Goal: Task Accomplishment & Management: Complete application form

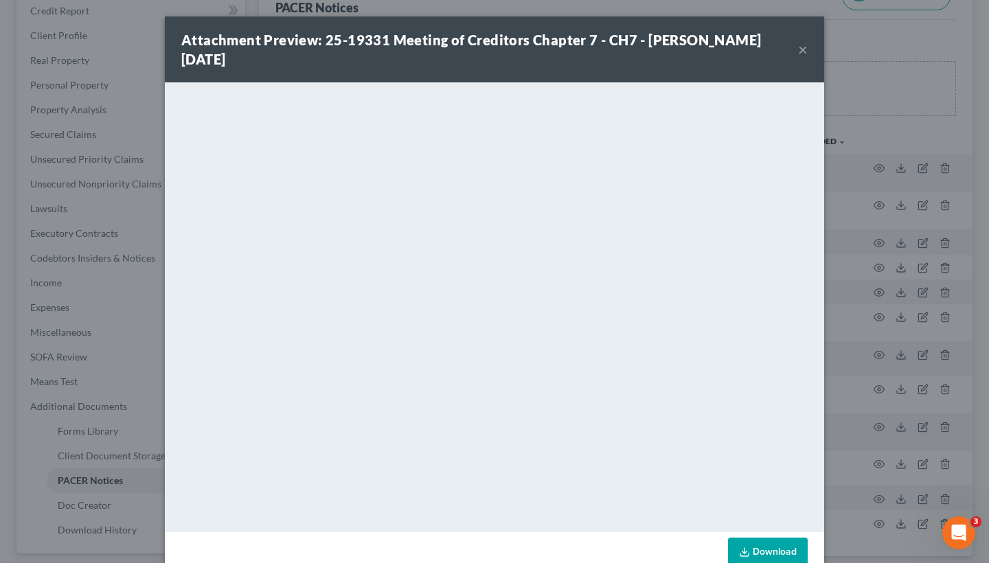
click at [795, 50] on div "Attachment Preview: 25-19331 Meeting of Creditors Chapter 7 - CH7 - [PERSON_NAM…" at bounding box center [489, 49] width 617 height 38
click at [805, 52] on button "×" at bounding box center [803, 49] width 10 height 16
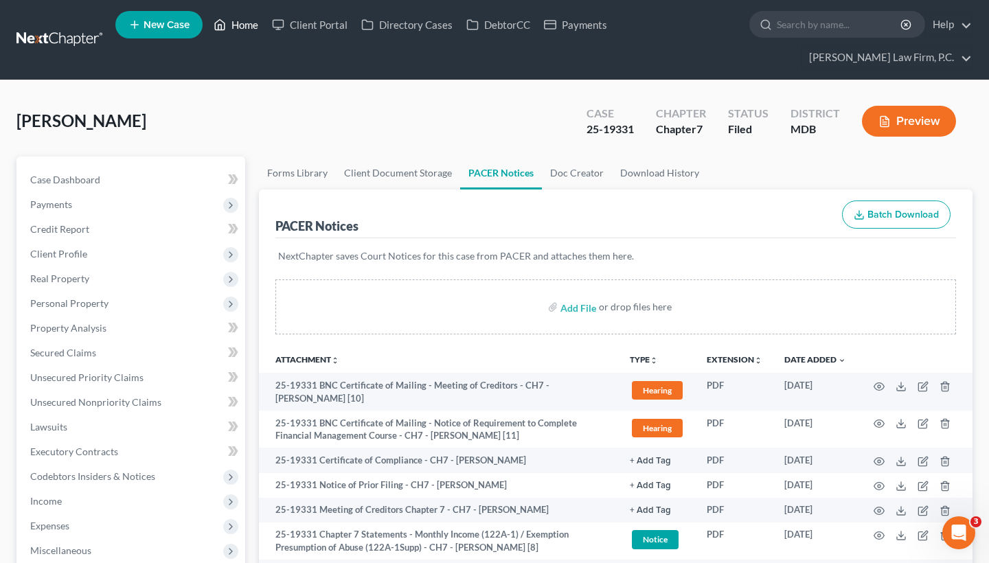
click at [238, 21] on link "Home" at bounding box center [236, 24] width 58 height 25
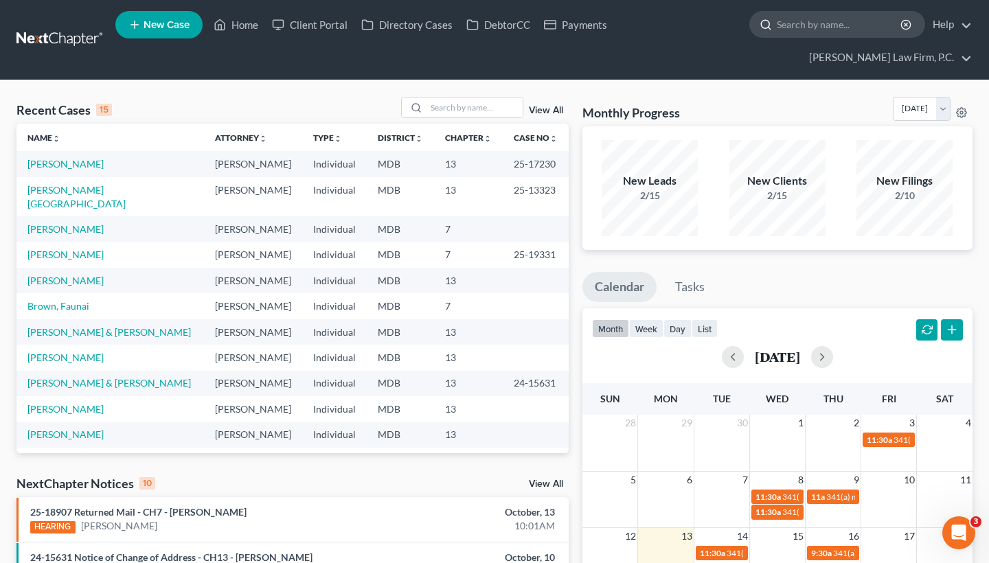
click at [819, 25] on input "search" at bounding box center [840, 24] width 126 height 25
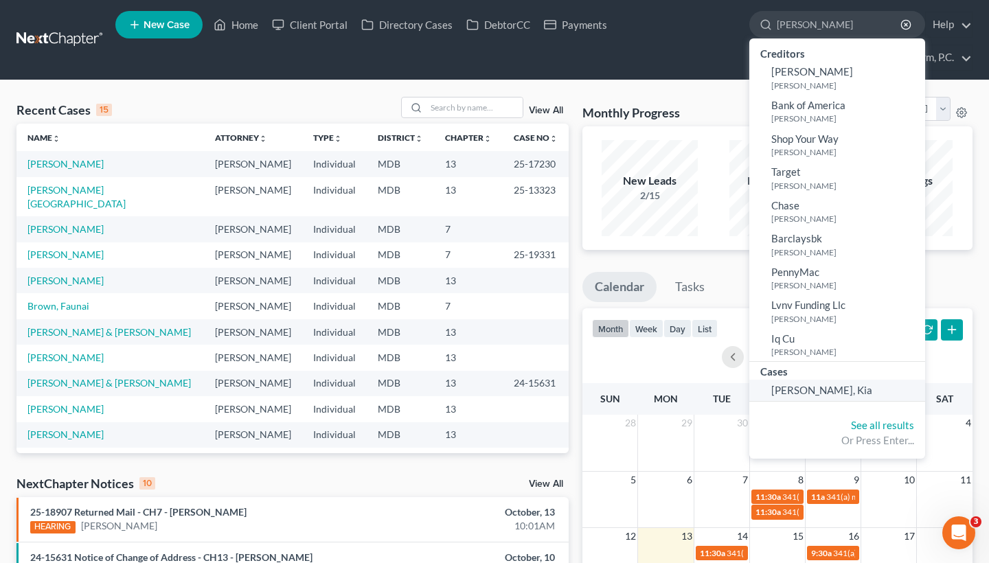
type input "[PERSON_NAME]"
click at [810, 387] on span "[PERSON_NAME], Kia" at bounding box center [821, 390] width 101 height 12
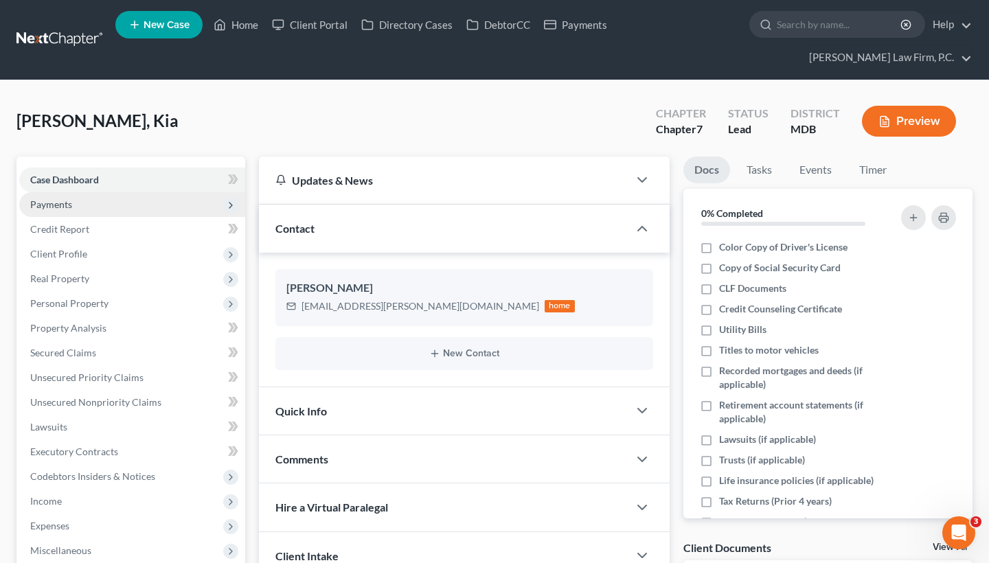
click at [96, 198] on span "Payments" at bounding box center [132, 204] width 226 height 25
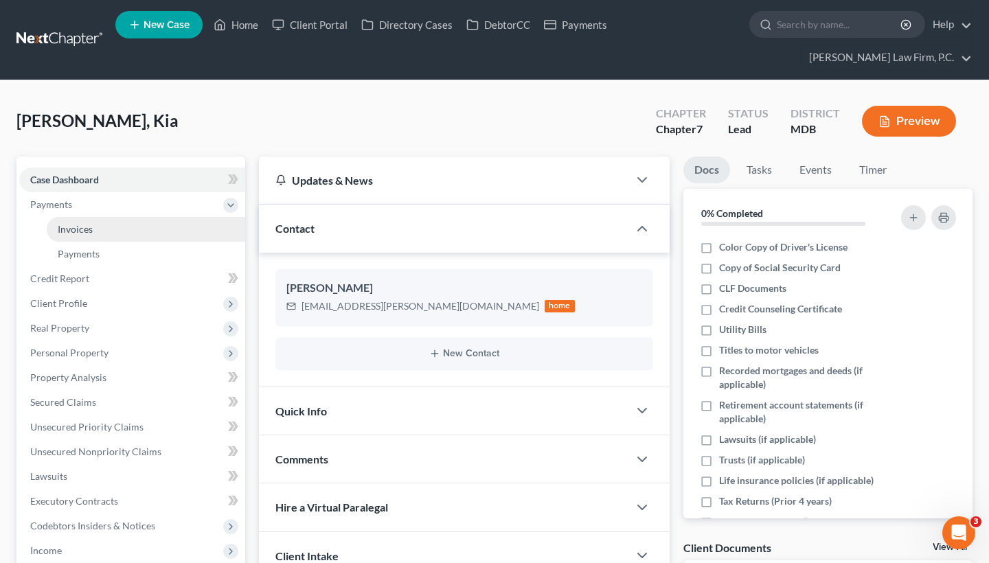
click at [93, 221] on link "Invoices" at bounding box center [146, 229] width 198 height 25
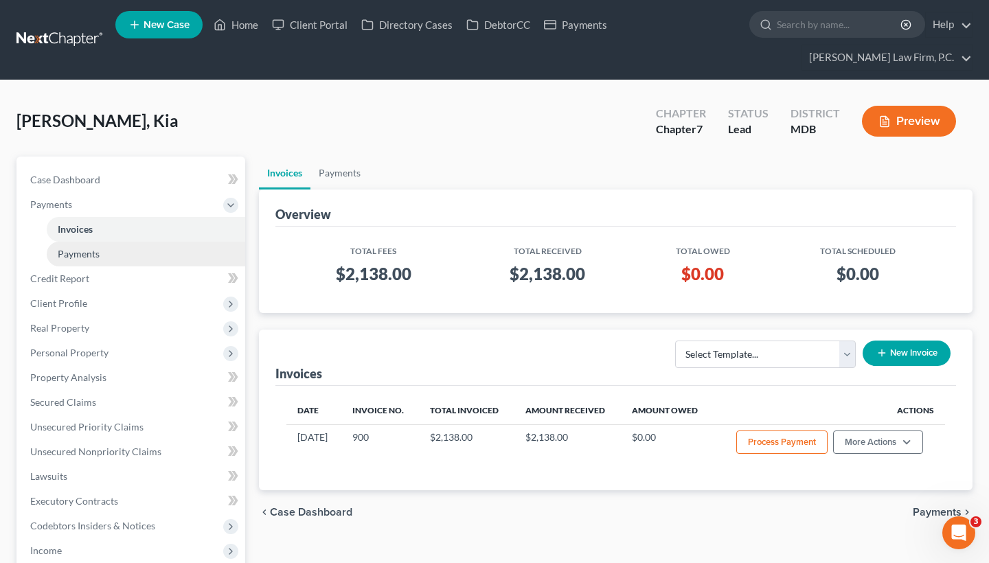
click at [85, 258] on span "Payments" at bounding box center [79, 254] width 42 height 12
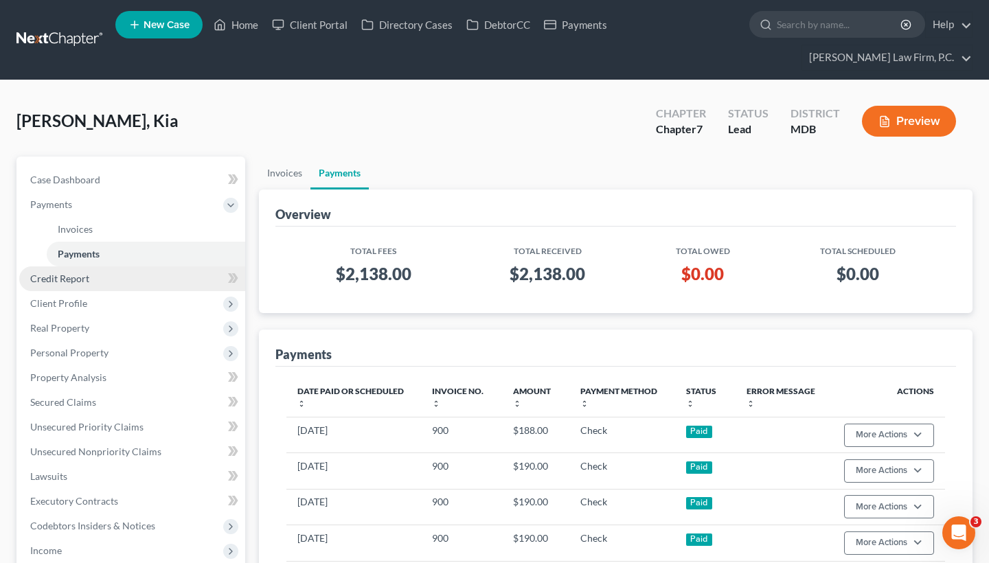
click at [68, 279] on span "Credit Report" at bounding box center [59, 279] width 59 height 12
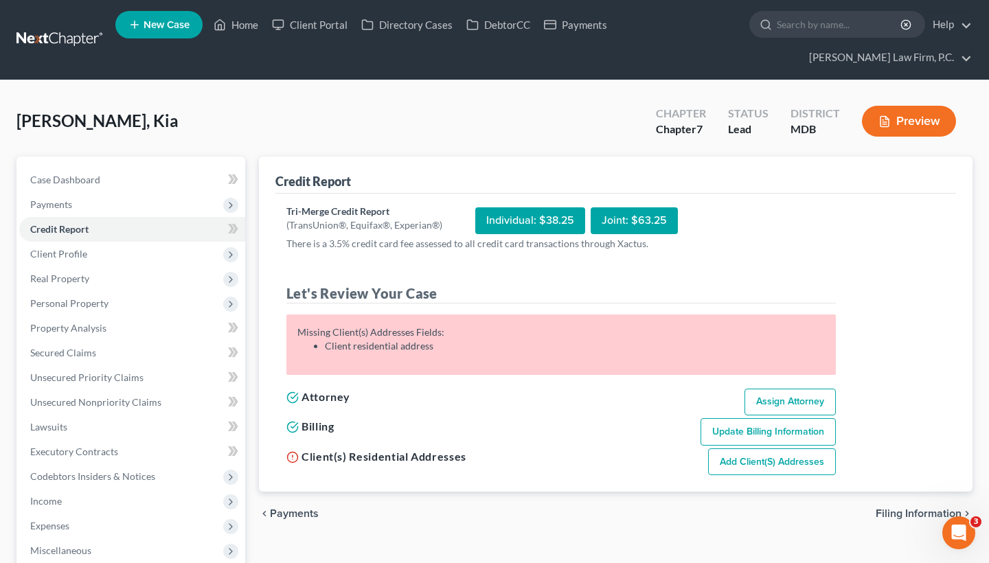
scroll to position [10, 0]
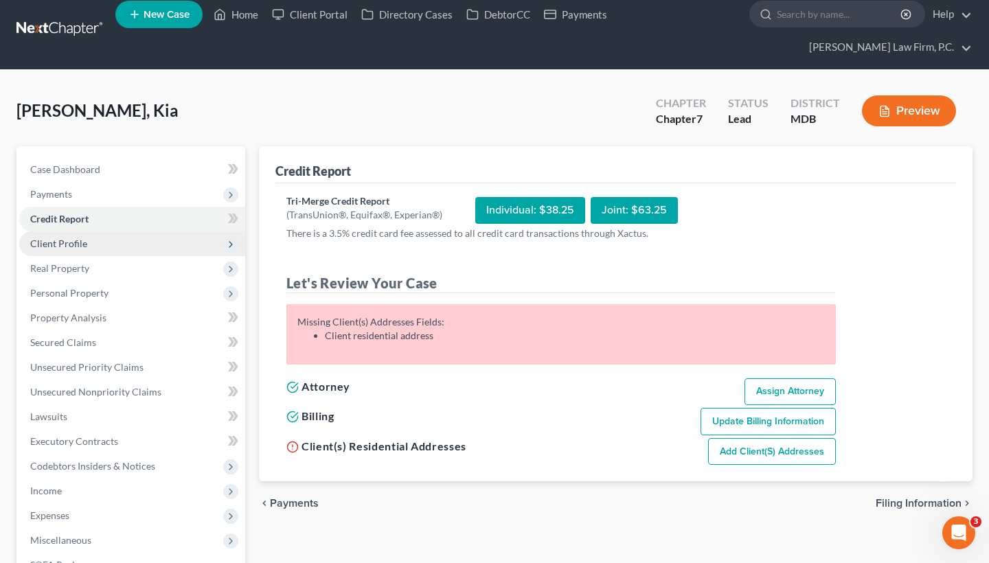
click at [192, 244] on span "Client Profile" at bounding box center [132, 243] width 226 height 25
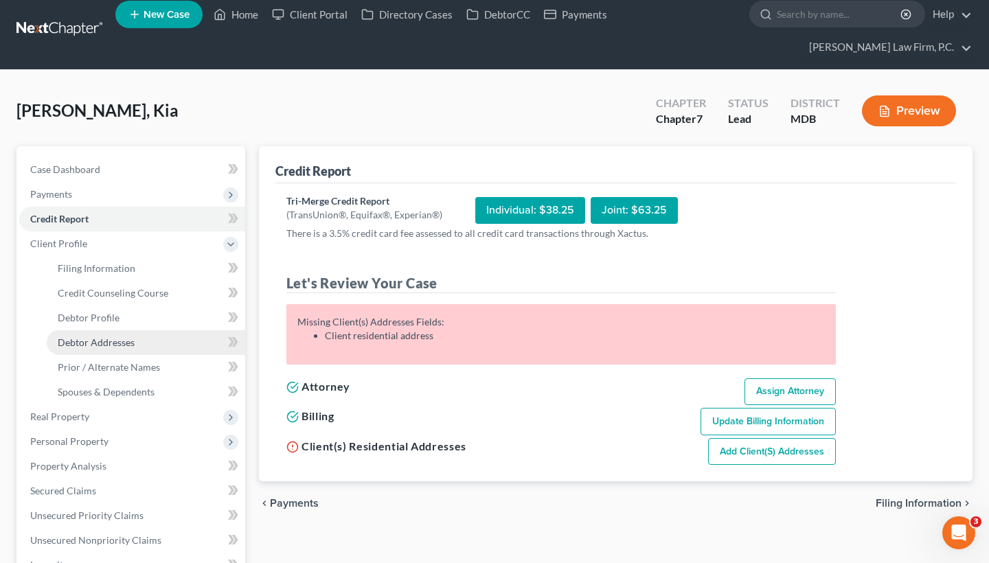
click at [118, 341] on span "Debtor Addresses" at bounding box center [96, 343] width 77 height 12
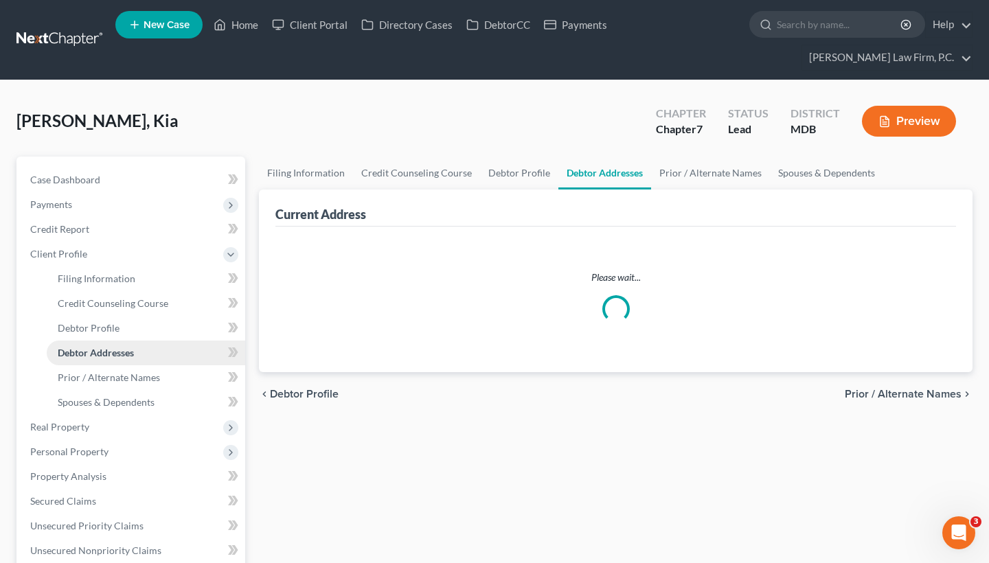
select select "0"
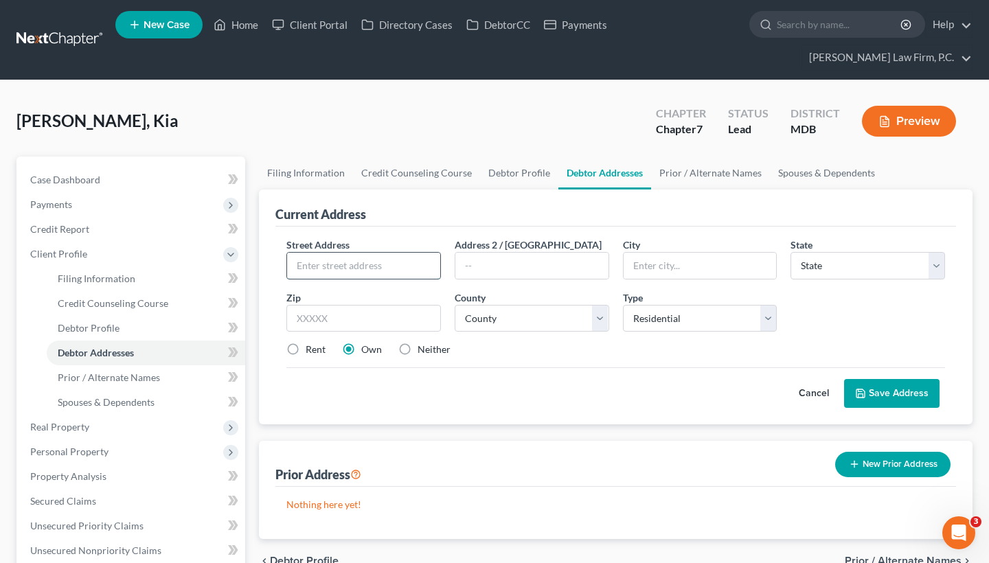
paste input "2005 [GEOGRAPHIC_DATA]"
type input "2005 [GEOGRAPHIC_DATA]"
type input "p"
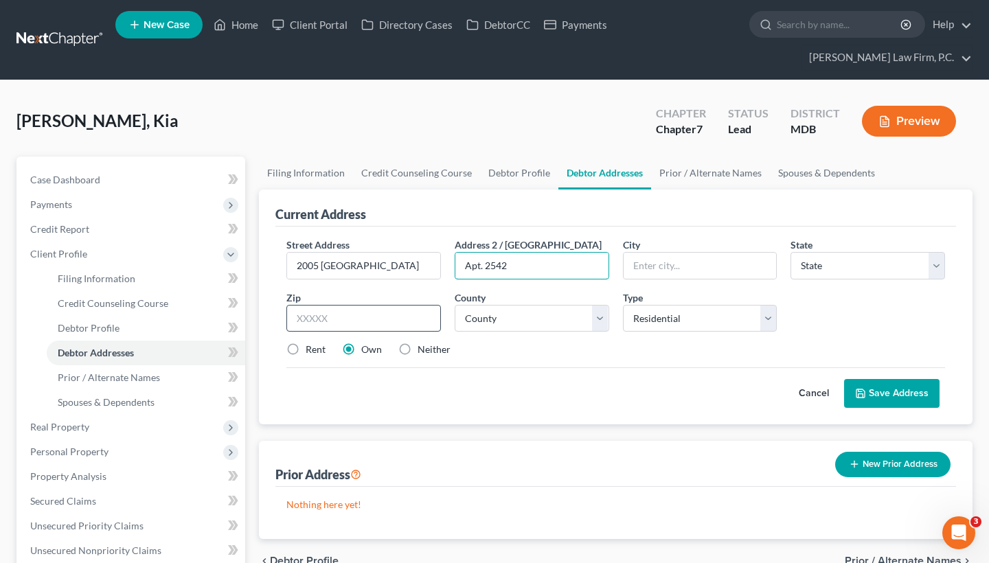
type input "Apt. 2542"
paste input "Odenton, MD 21113"
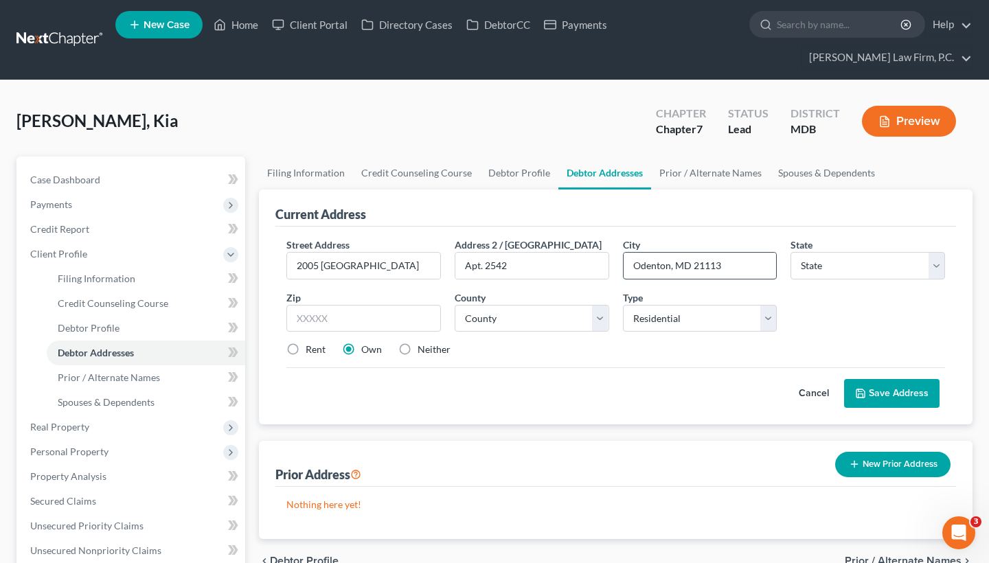
drag, startPoint x: 695, startPoint y: 266, endPoint x: 741, endPoint y: 266, distance: 46.0
click at [741, 266] on input "Odenton, MD 21113" at bounding box center [700, 266] width 153 height 26
type input "Odenton"
click at [397, 312] on input "text" at bounding box center [363, 318] width 155 height 27
paste input "21113"
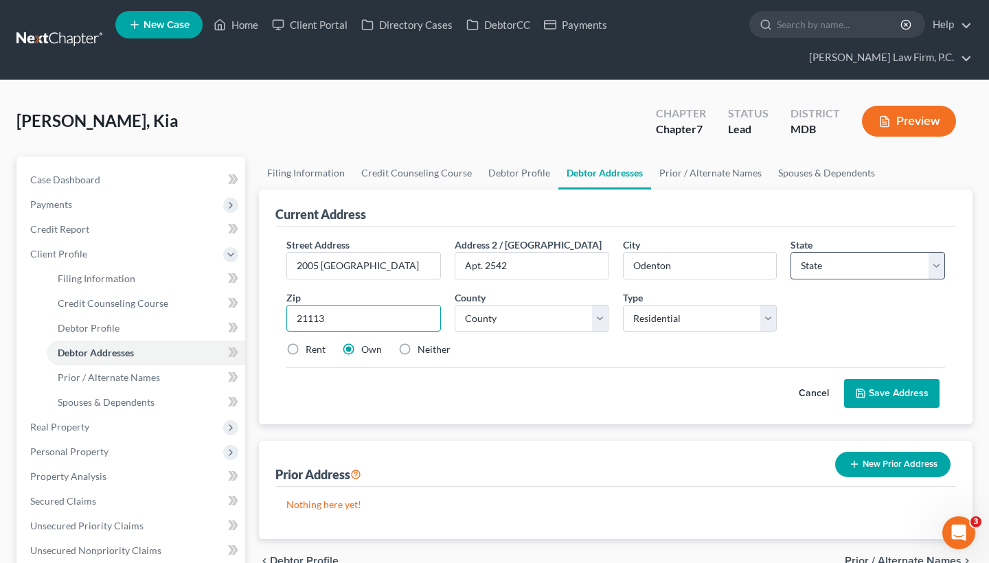
type input "21113"
select select "21"
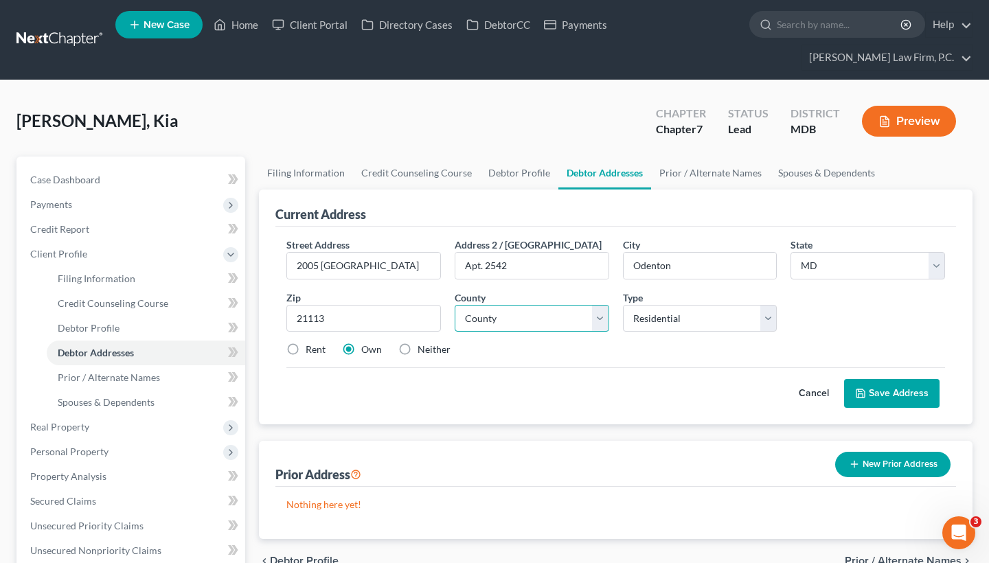
select select "1"
click at [315, 348] on label "Rent" at bounding box center [316, 350] width 20 height 14
click at [315, 348] on input "Rent" at bounding box center [315, 347] width 9 height 9
radio input "true"
click at [882, 399] on button "Save Address" at bounding box center [891, 393] width 95 height 29
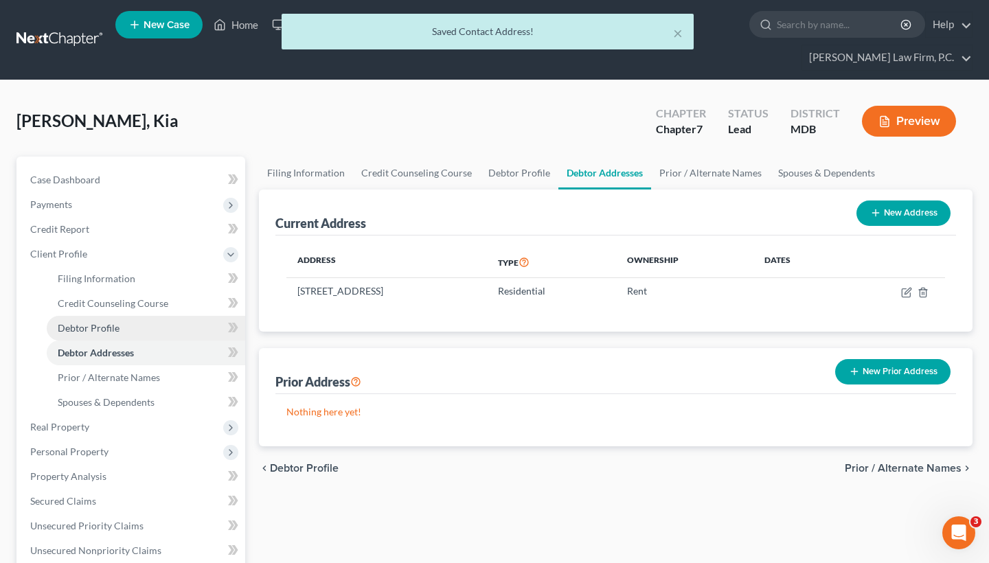
click at [107, 328] on span "Debtor Profile" at bounding box center [89, 328] width 62 height 12
select select "0"
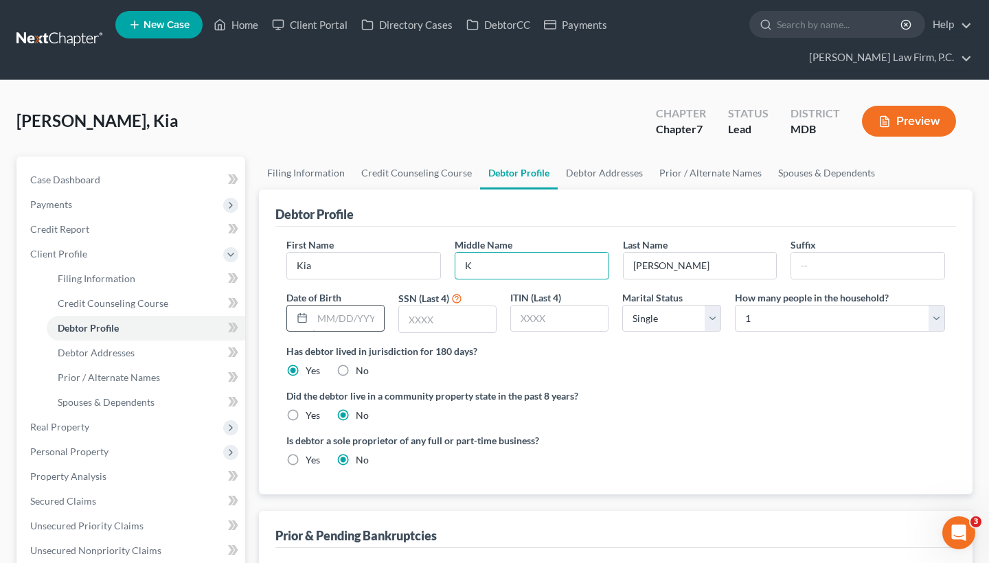
type input "K"
type input "[DATE]"
click at [428, 311] on input "text" at bounding box center [447, 319] width 97 height 26
type input "3225"
select select "3"
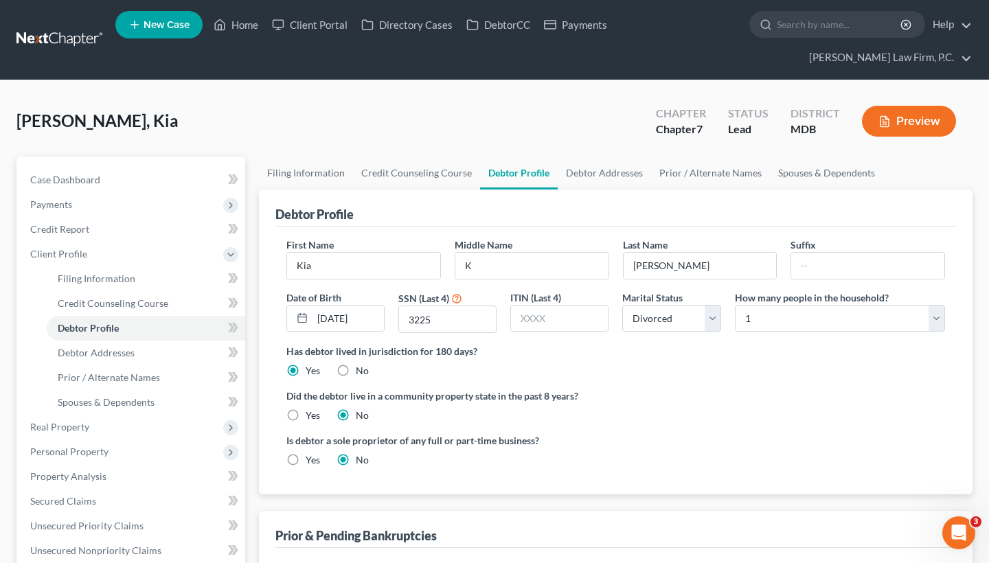
click at [748, 333] on div "First Name [PERSON_NAME] Middle Name K Last Name [PERSON_NAME] Date of Birth [D…" at bounding box center [616, 291] width 672 height 106
select select "3"
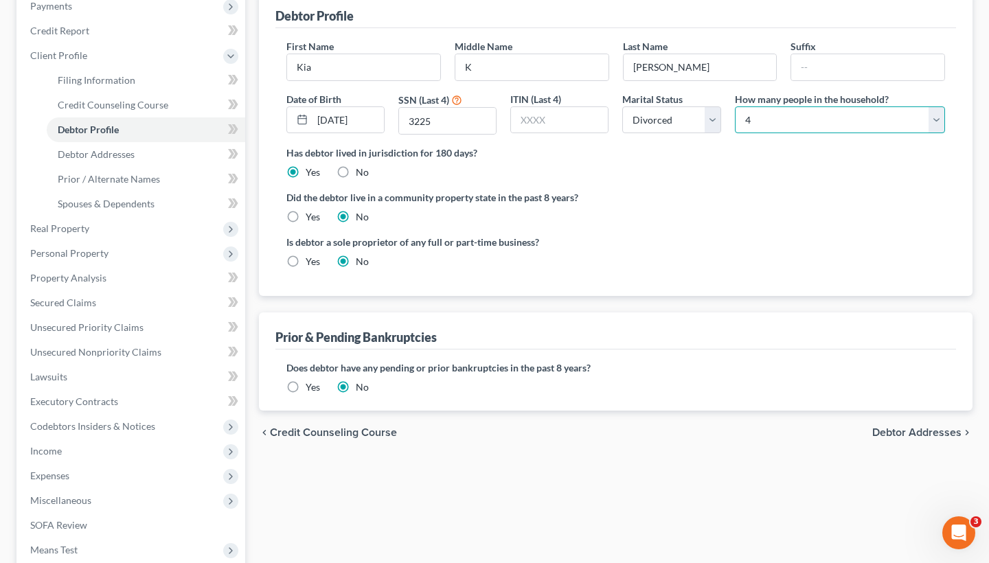
scroll to position [202, 0]
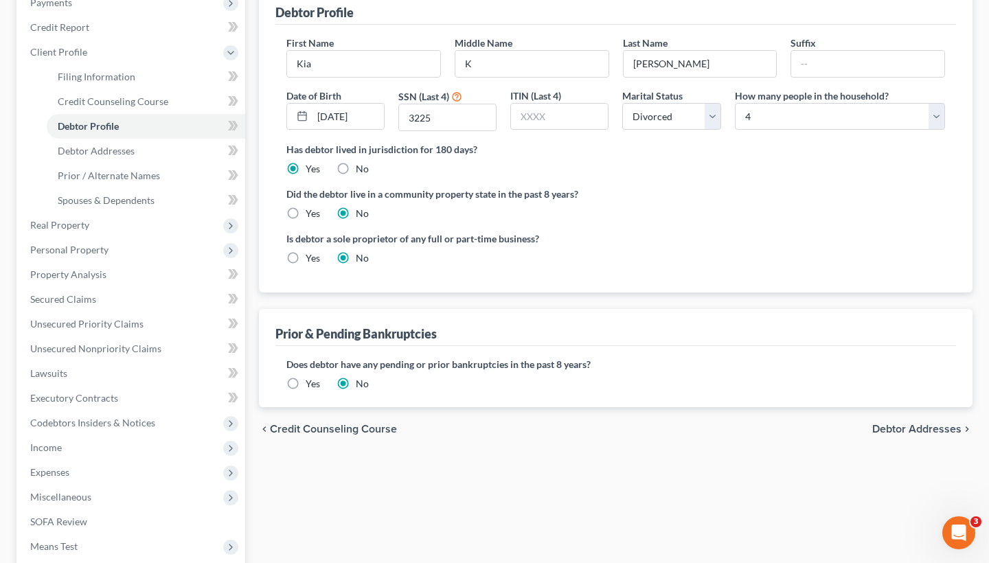
click at [943, 430] on span "Debtor Addresses" at bounding box center [916, 429] width 89 height 11
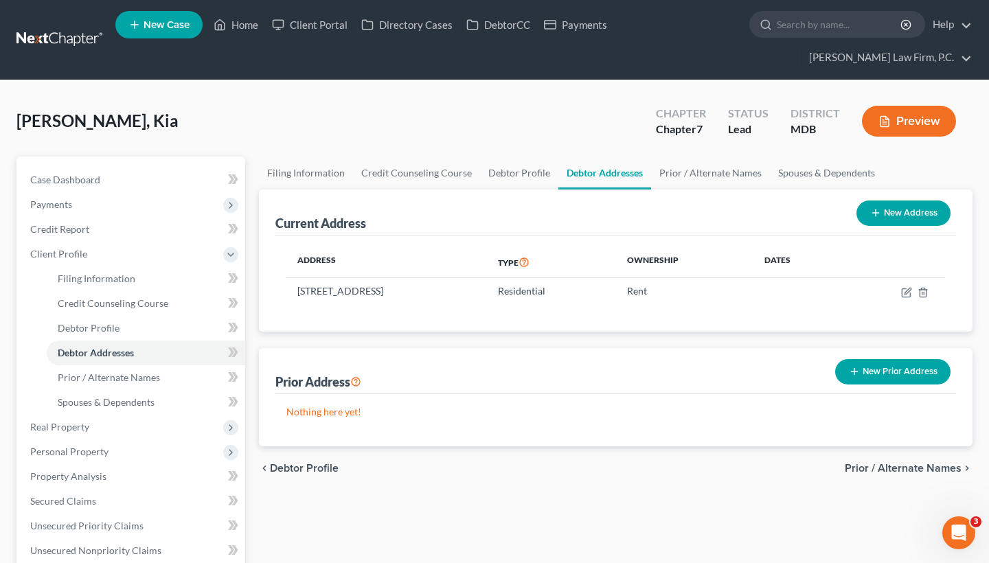
click at [938, 468] on span "Prior / Alternate Names" at bounding box center [903, 468] width 117 height 11
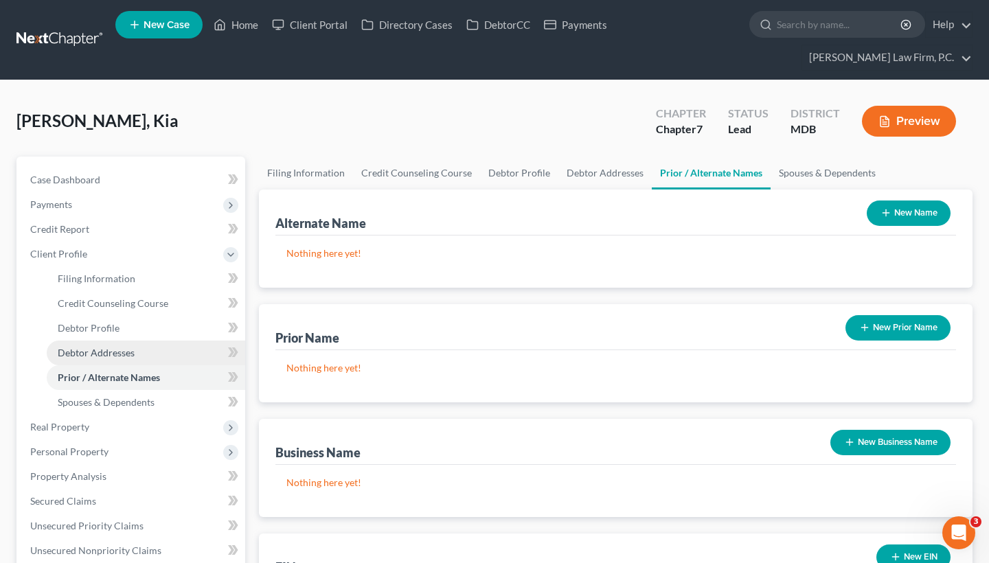
click at [100, 354] on span "Debtor Addresses" at bounding box center [96, 353] width 77 height 12
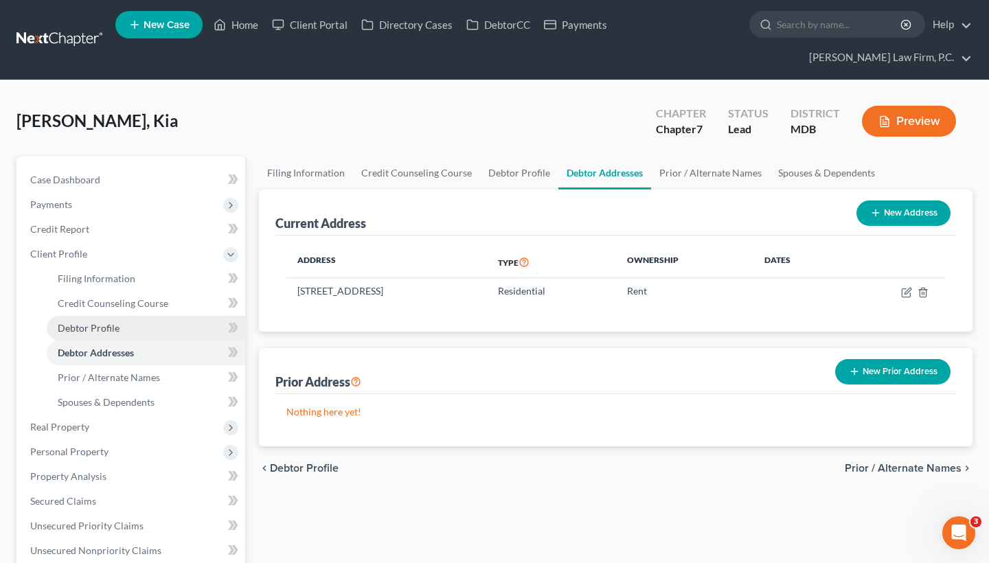
click at [107, 323] on span "Debtor Profile" at bounding box center [89, 328] width 62 height 12
select select "3"
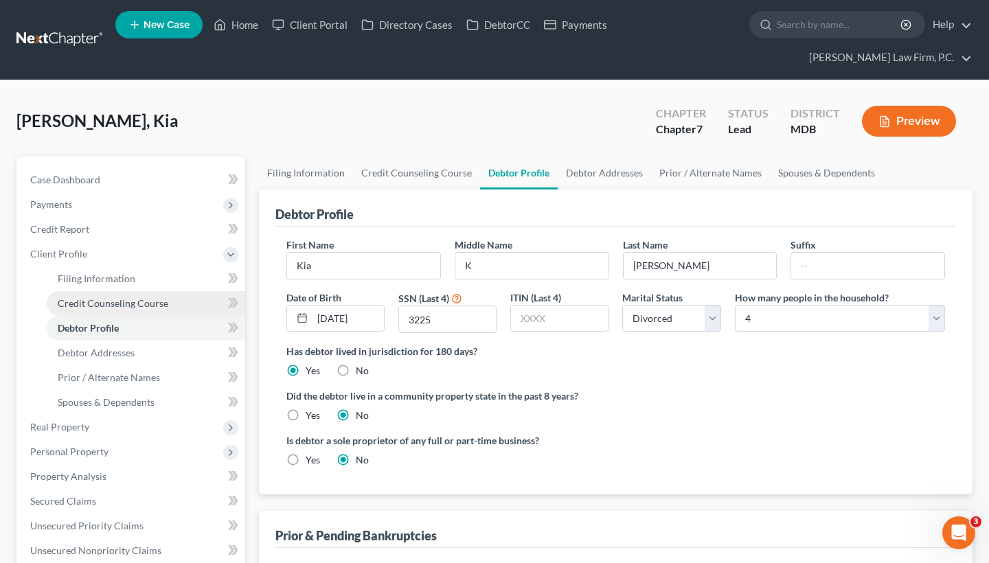
click at [139, 301] on span "Credit Counseling Course" at bounding box center [113, 303] width 111 height 12
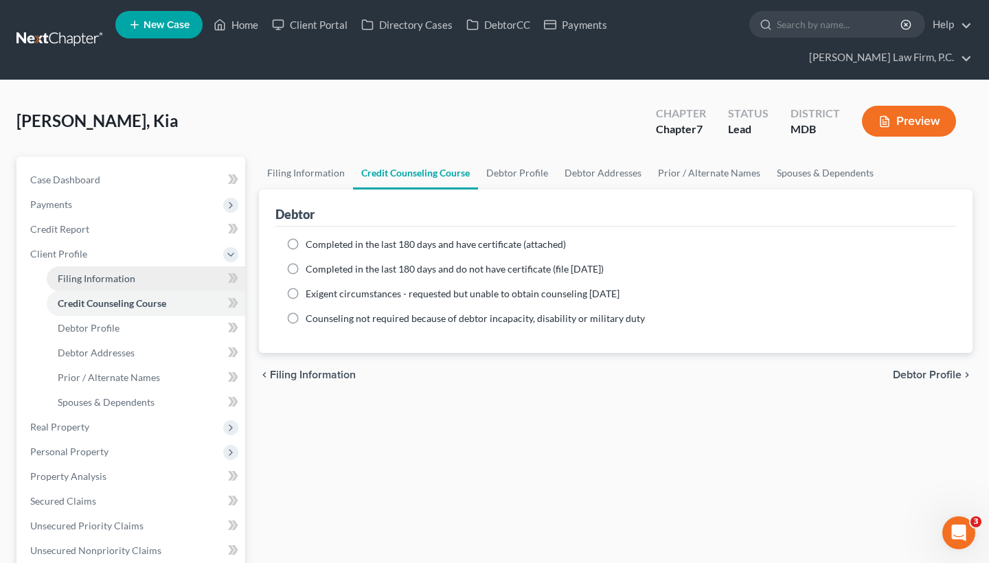
click at [137, 279] on link "Filing Information" at bounding box center [146, 278] width 198 height 25
select select "1"
select select "0"
select select "38"
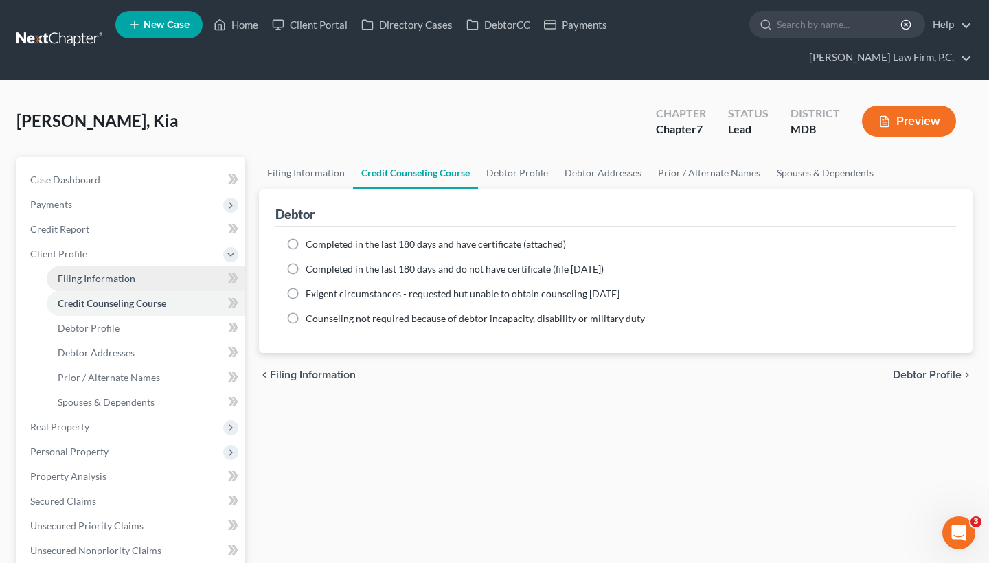
select select "0"
select select "21"
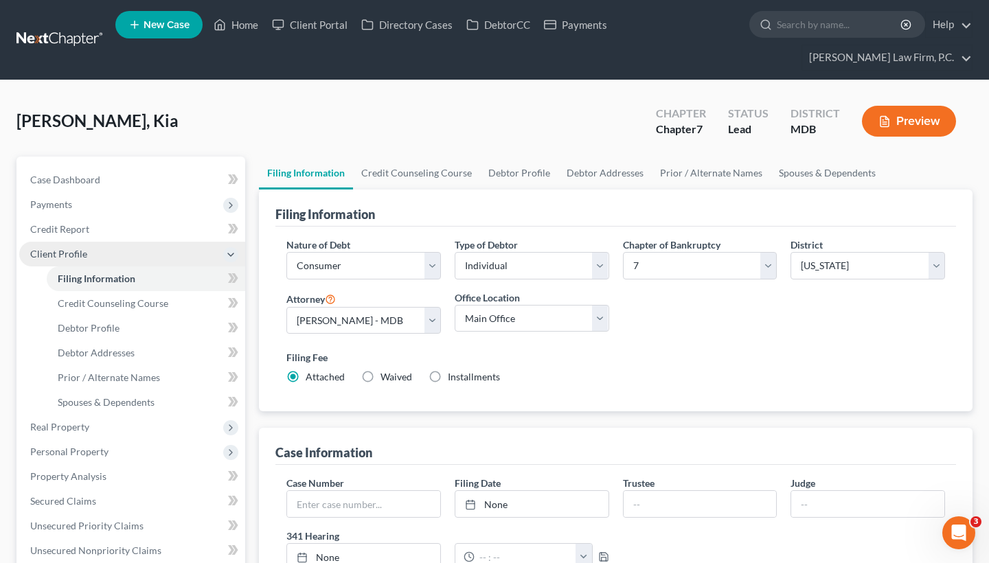
click at [133, 251] on span "Client Profile" at bounding box center [132, 254] width 226 height 25
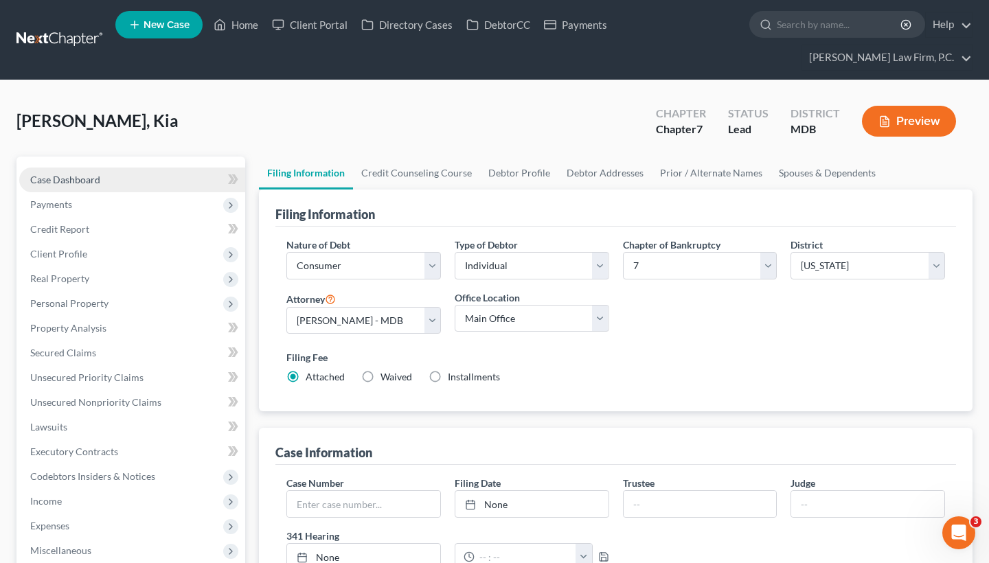
click at [174, 183] on link "Case Dashboard" at bounding box center [132, 180] width 226 height 25
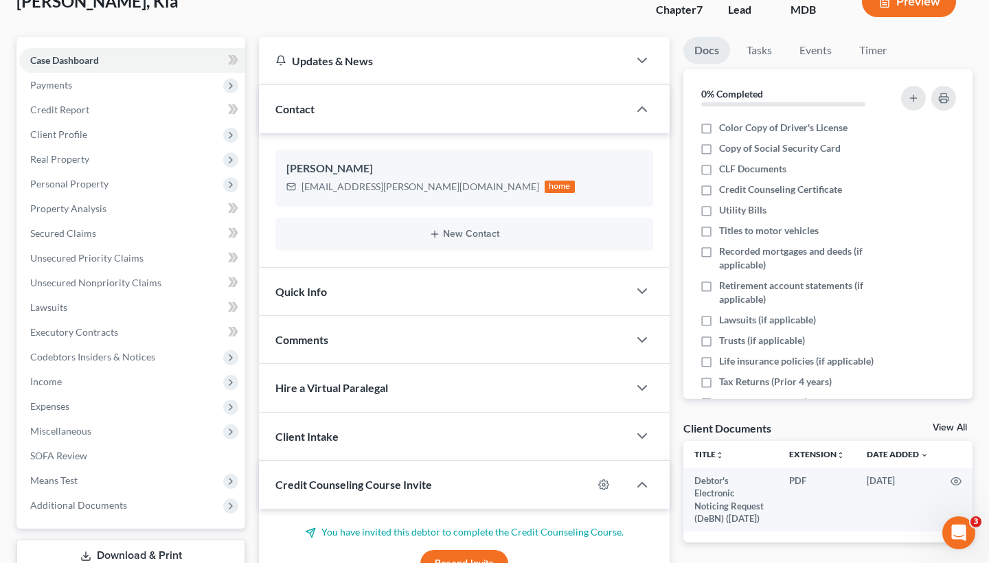
scroll to position [110, 0]
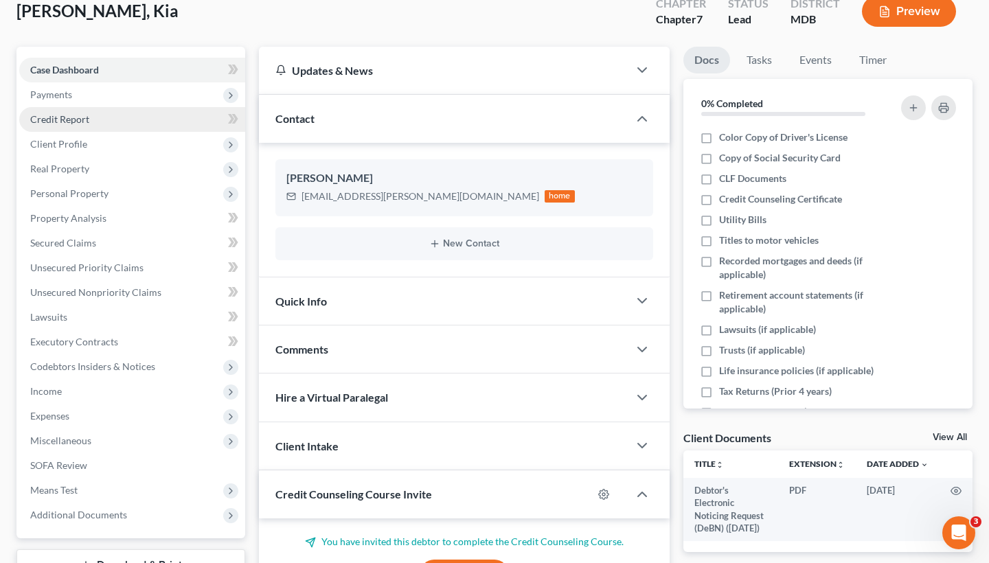
click at [188, 126] on link "Credit Report" at bounding box center [132, 119] width 226 height 25
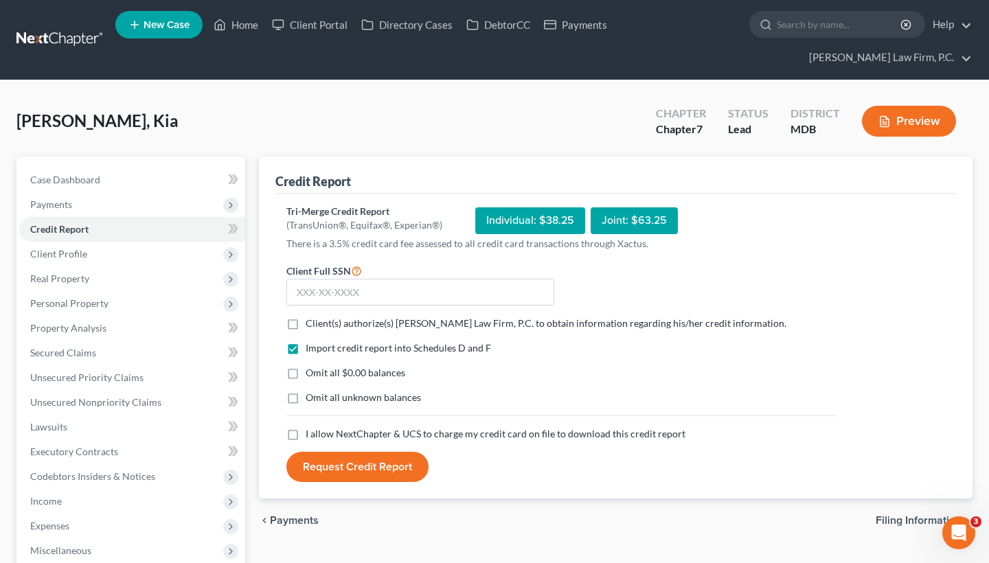
click at [306, 319] on label "Client(s) authorize(s) [PERSON_NAME] Law Firm, P.C. to obtain information regar…" at bounding box center [546, 324] width 481 height 14
click at [311, 319] on input "Client(s) authorize(s) [PERSON_NAME] Law Firm, P.C. to obtain information regar…" at bounding box center [315, 321] width 9 height 9
checkbox input "true"
click at [306, 405] on label "Omit all unknown balances" at bounding box center [363, 398] width 115 height 14
click at [311, 400] on input "Omit all unknown balances" at bounding box center [315, 395] width 9 height 9
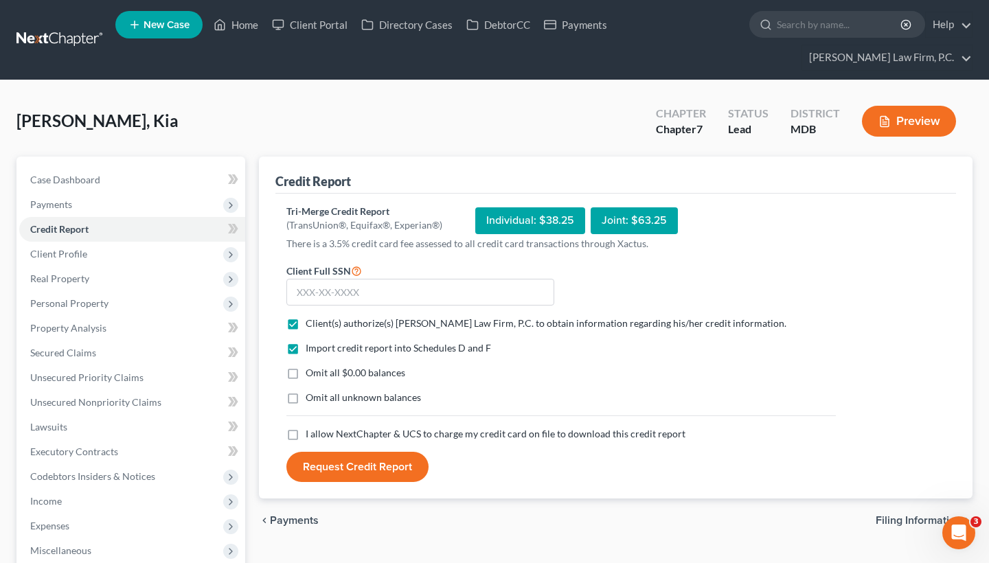
checkbox input "true"
click at [306, 438] on label "I allow NextChapter & UCS to charge my credit card on file to download this cre…" at bounding box center [496, 434] width 380 height 14
click at [311, 436] on input "I allow NextChapter & UCS to charge my credit card on file to download this cre…" at bounding box center [315, 431] width 9 height 9
checkbox input "true"
click at [381, 303] on input "text" at bounding box center [420, 292] width 268 height 27
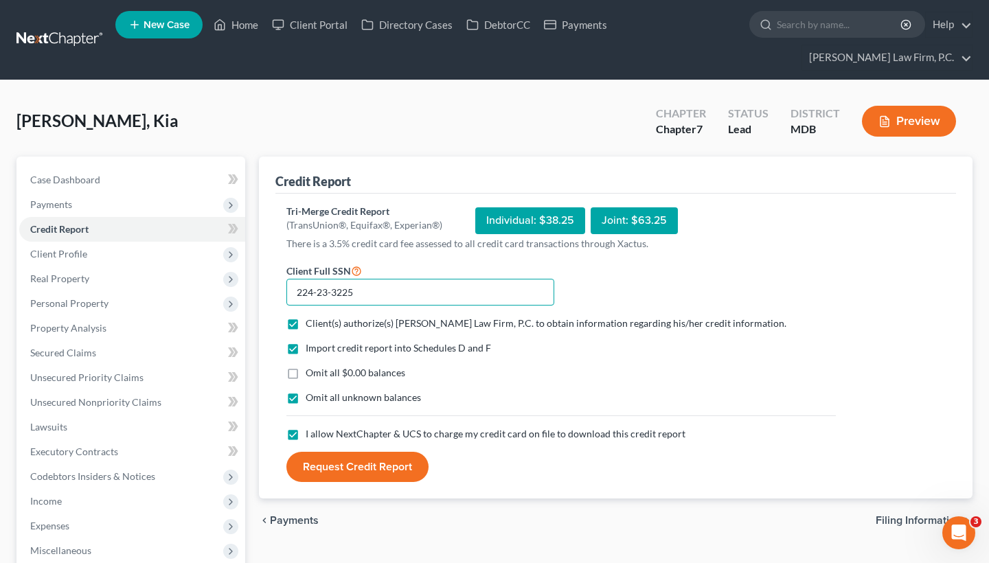
type input "224-23-3225"
click at [394, 465] on button "Request Credit Report" at bounding box center [357, 467] width 142 height 30
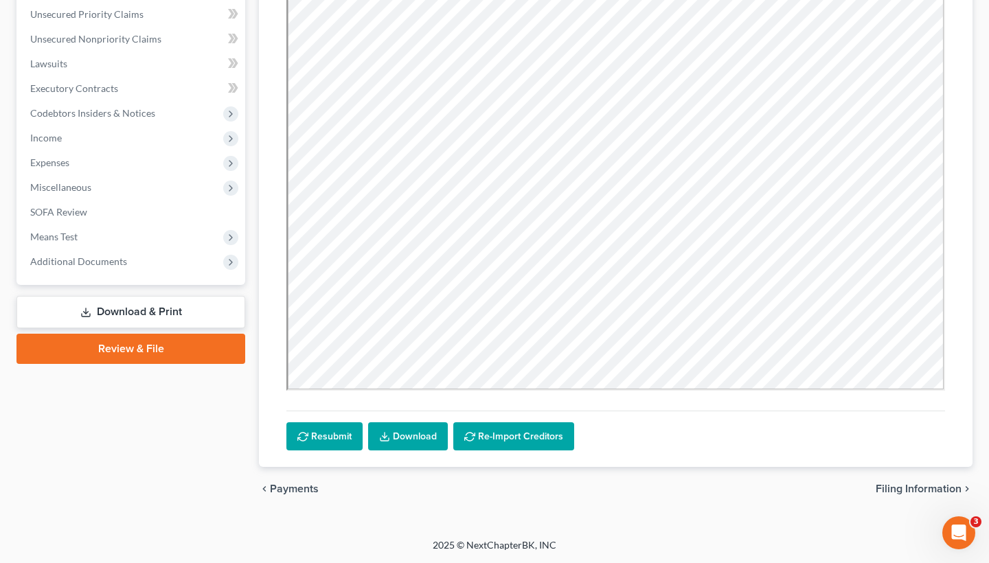
scroll to position [363, 0]
click at [927, 491] on span "Filing Information" at bounding box center [919, 489] width 86 height 11
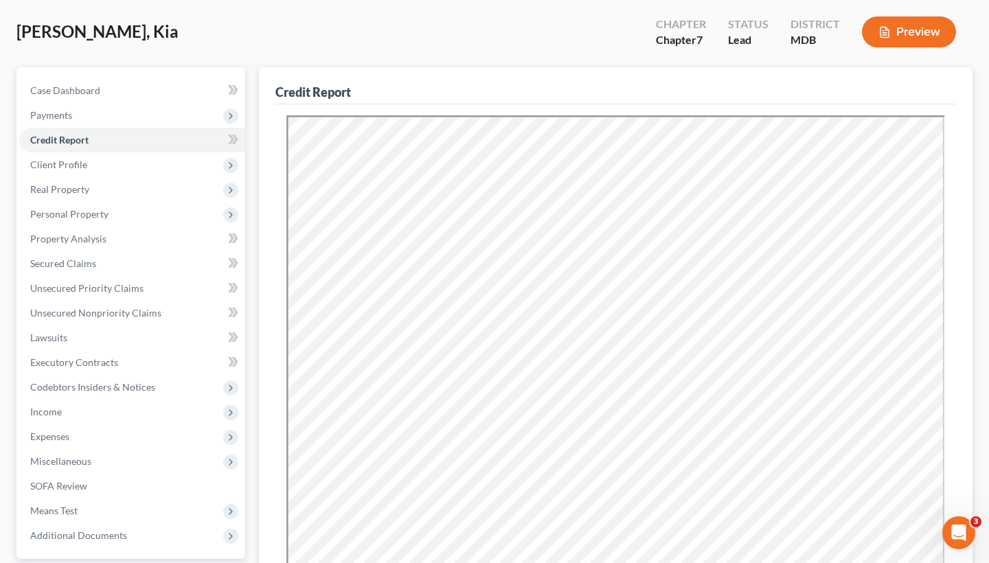
select select "1"
select select "0"
select select "38"
select select "0"
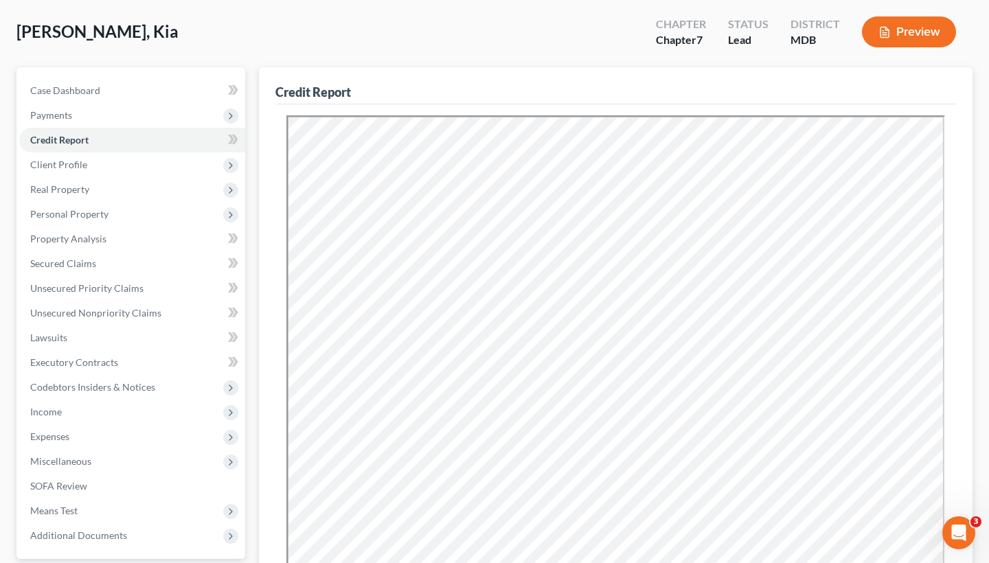
select select "21"
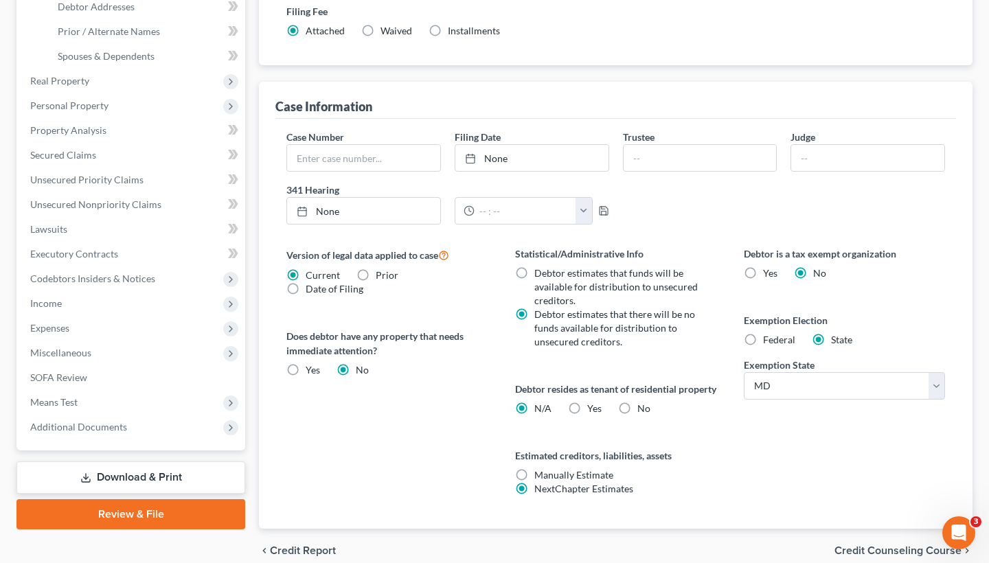
scroll to position [358, 0]
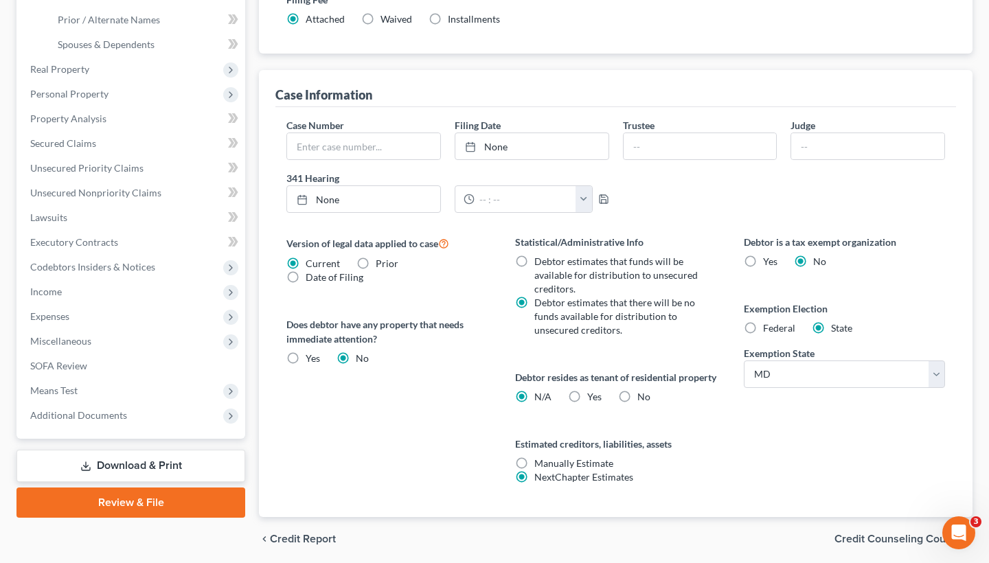
click at [587, 404] on label "Yes Yes" at bounding box center [594, 397] width 14 height 14
click at [593, 399] on input "Yes Yes" at bounding box center [597, 394] width 9 height 9
radio input "true"
radio input "false"
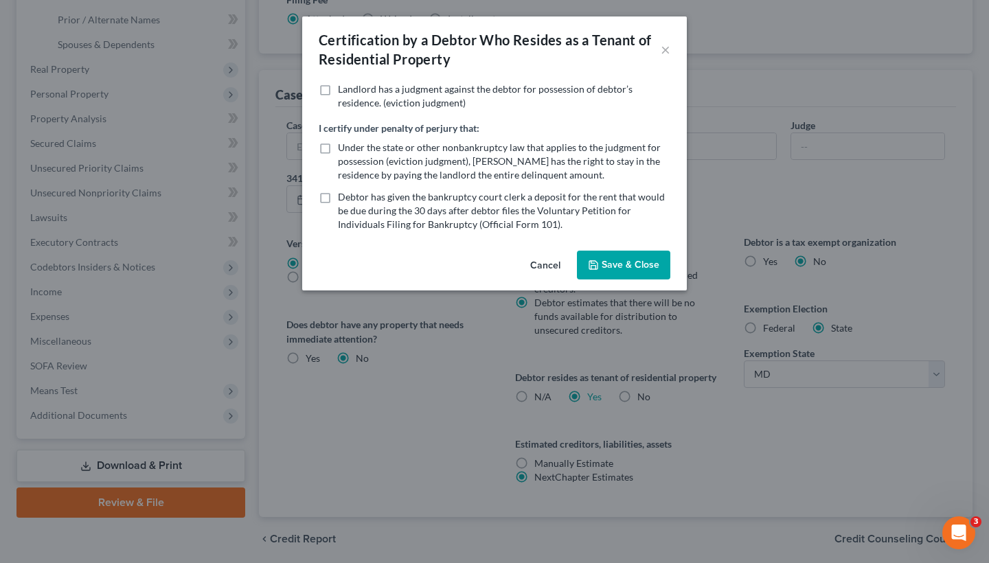
click at [638, 263] on button "Save & Close" at bounding box center [623, 265] width 93 height 29
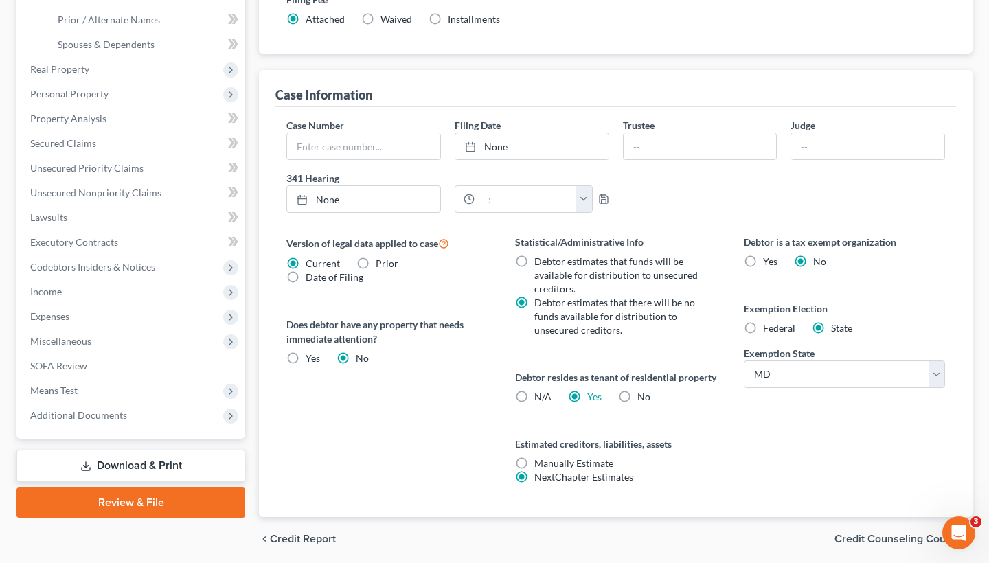
scroll to position [412, 0]
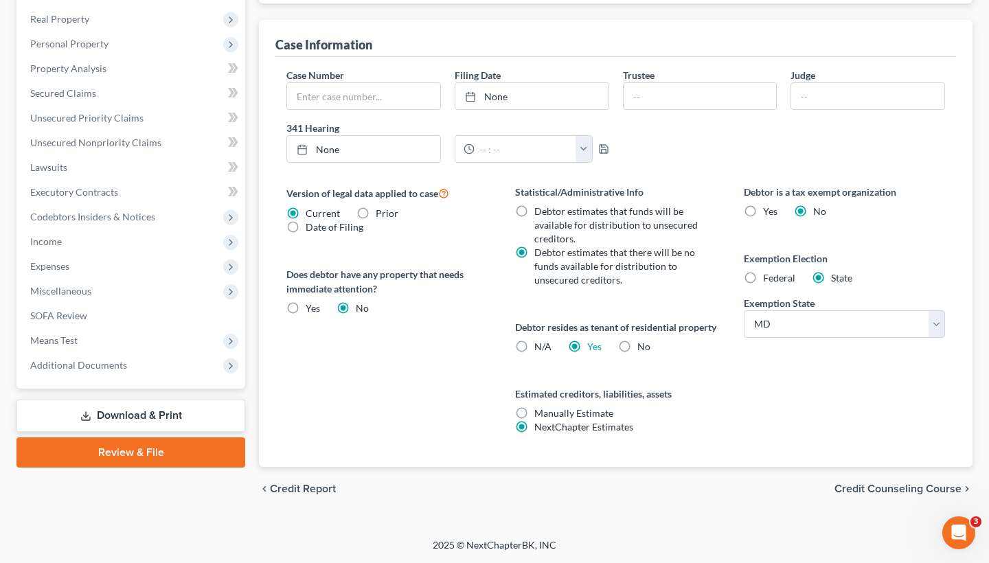
click at [889, 495] on span "Credit Counseling Course" at bounding box center [897, 489] width 127 height 11
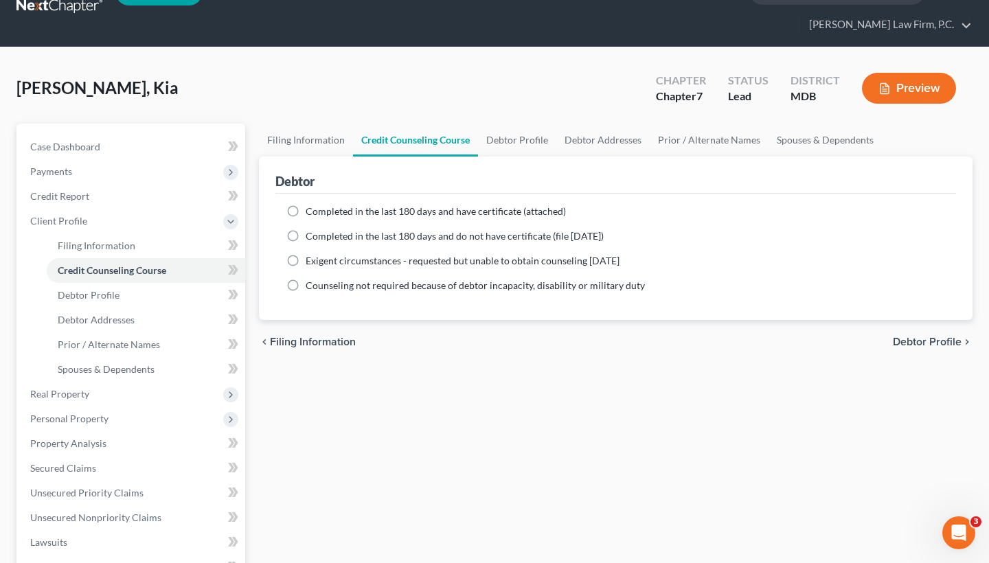
scroll to position [34, 0]
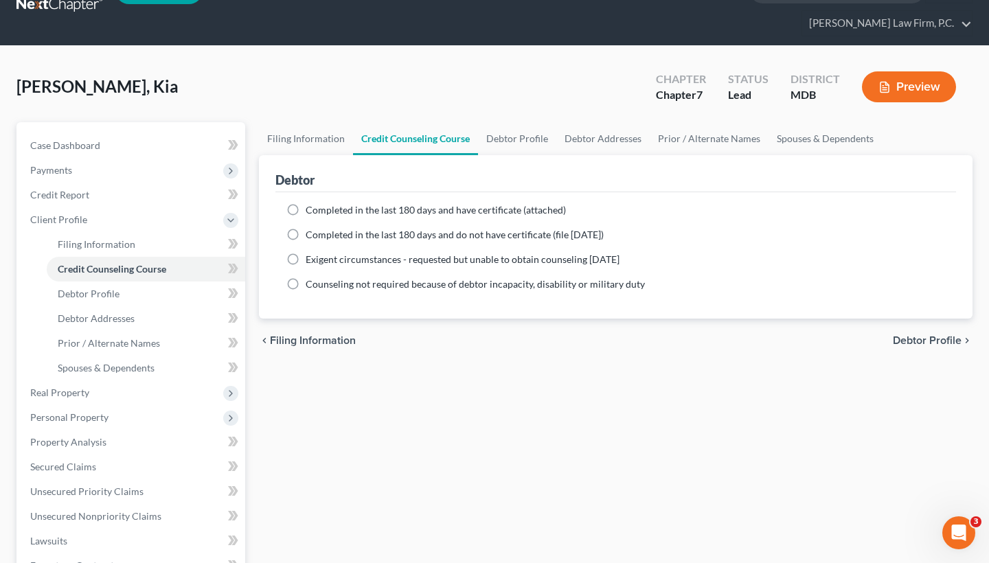
click at [913, 345] on span "Debtor Profile" at bounding box center [927, 340] width 69 height 11
select select "3"
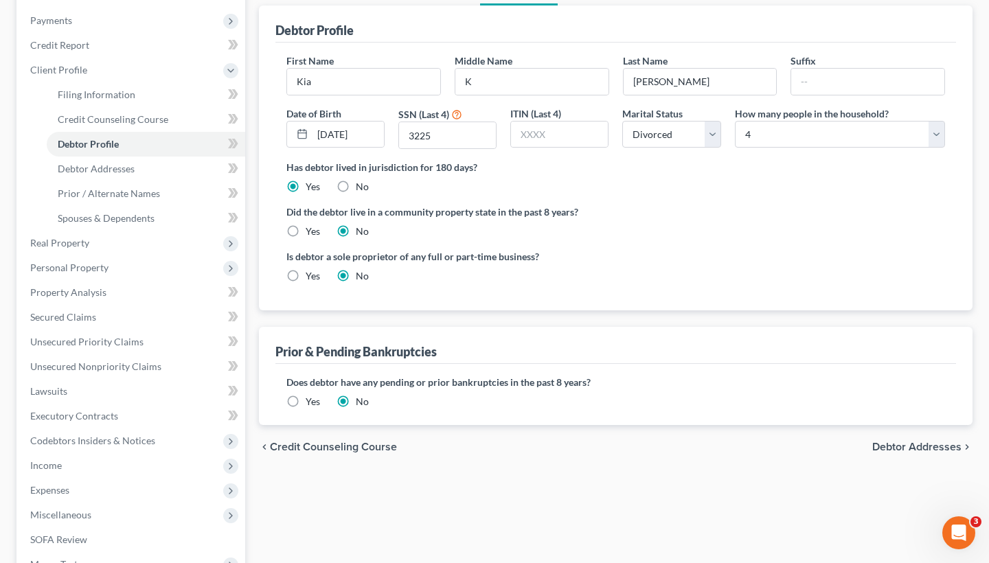
scroll to position [219, 0]
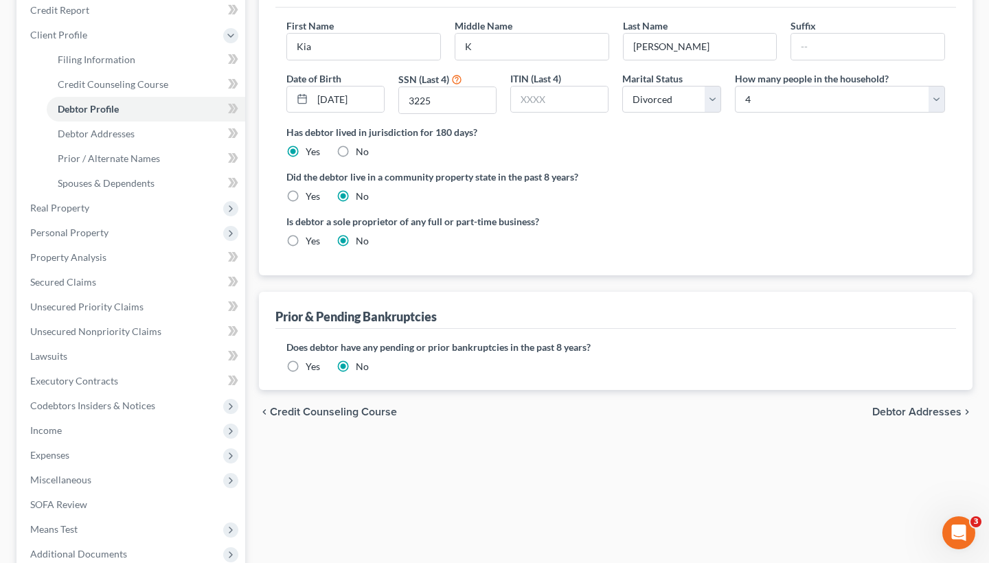
click at [916, 412] on span "Debtor Addresses" at bounding box center [916, 412] width 89 height 11
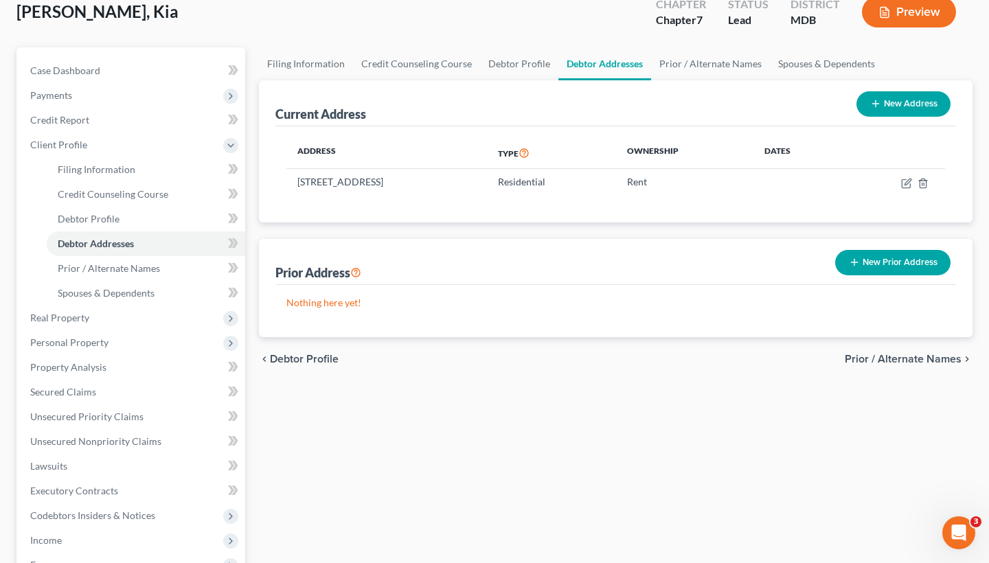
click at [928, 355] on span "Prior / Alternate Names" at bounding box center [903, 359] width 117 height 11
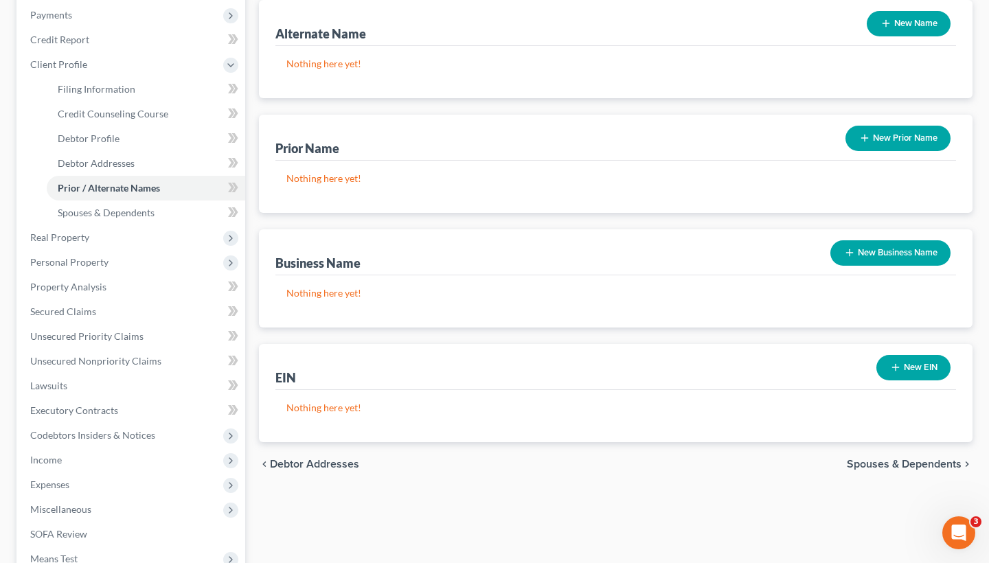
scroll to position [227, 0]
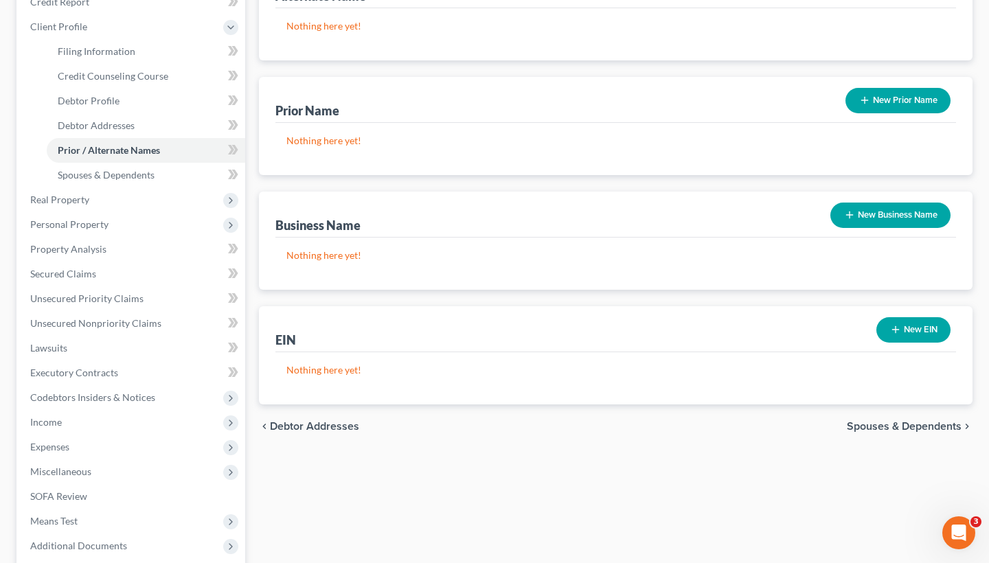
click at [881, 421] on span "Spouses & Dependents" at bounding box center [904, 426] width 115 height 11
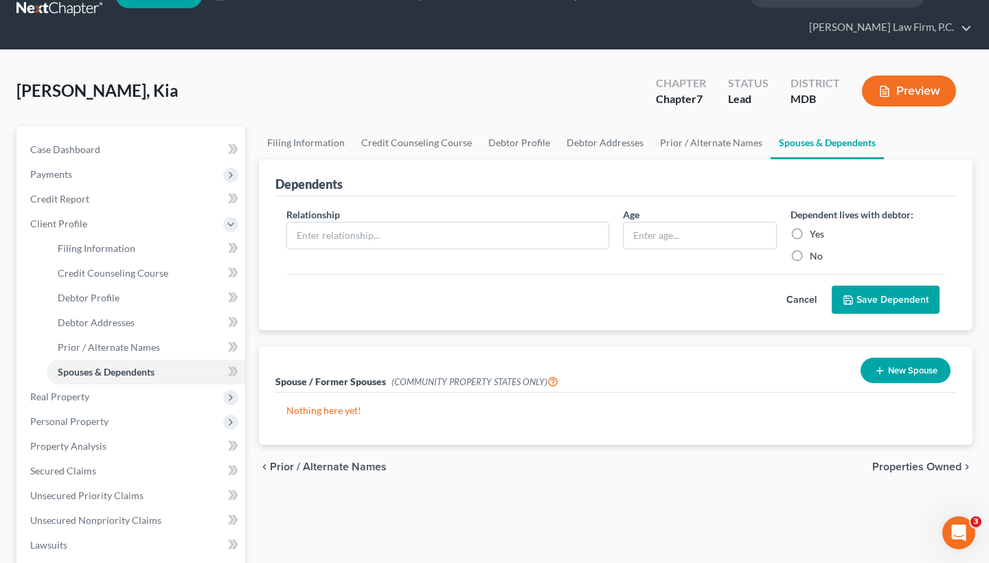
scroll to position [43, 0]
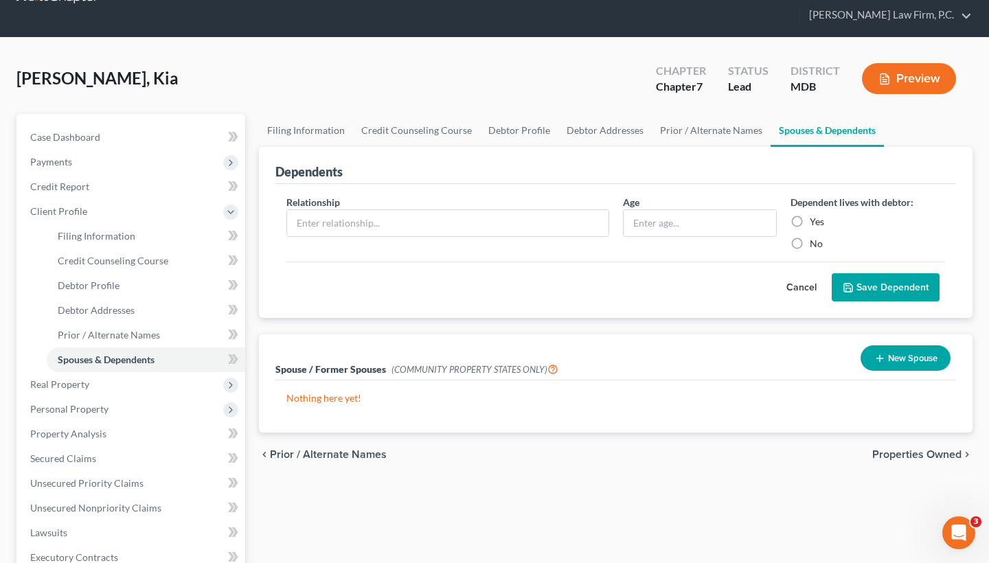
click at [938, 455] on span "Properties Owned" at bounding box center [916, 454] width 89 height 11
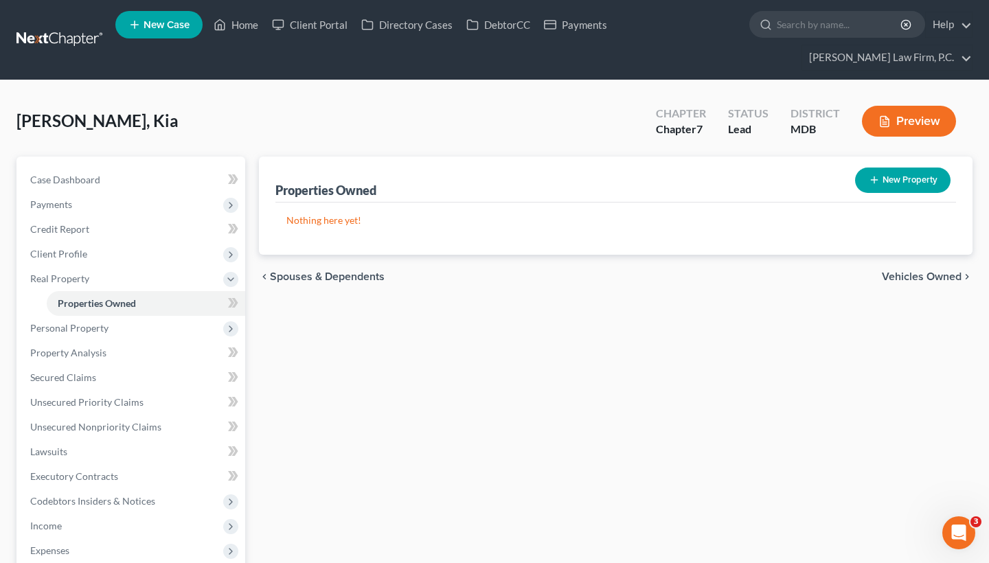
click at [894, 277] on span "Vehicles Owned" at bounding box center [922, 276] width 80 height 11
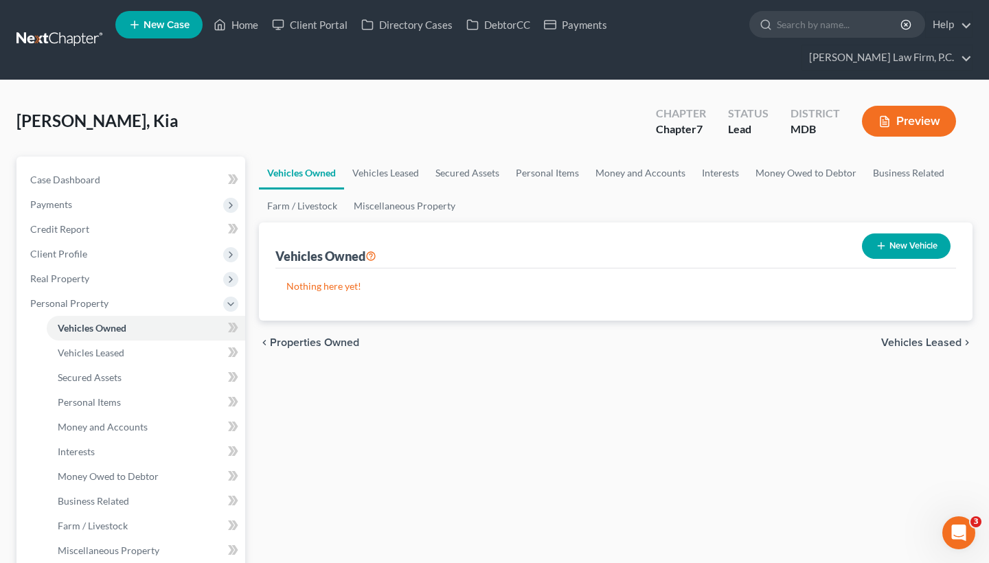
click at [39, 1] on nav "Home New Case Client Portal Directory Cases DebtorCC Payments [PERSON_NAME] Law…" at bounding box center [494, 40] width 989 height 80
